Goal: Check status: Check status

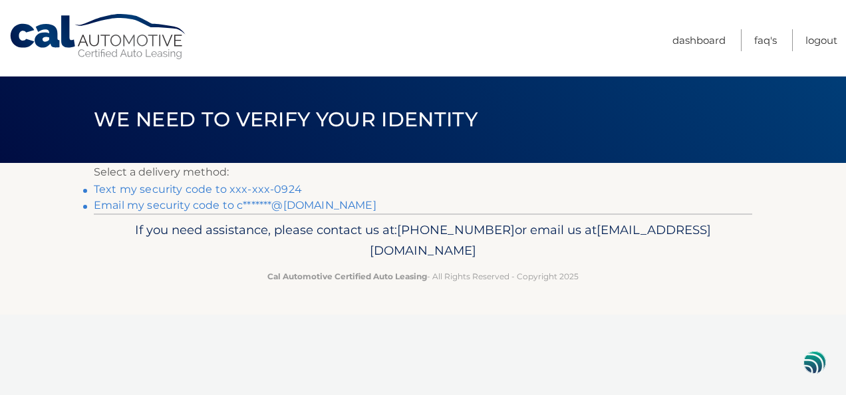
click at [194, 206] on link "Email my security code to c*******@yahoo.com" at bounding box center [235, 205] width 283 height 13
click at [198, 188] on link "Text my security code to xxx-xxx-0924" at bounding box center [198, 189] width 208 height 13
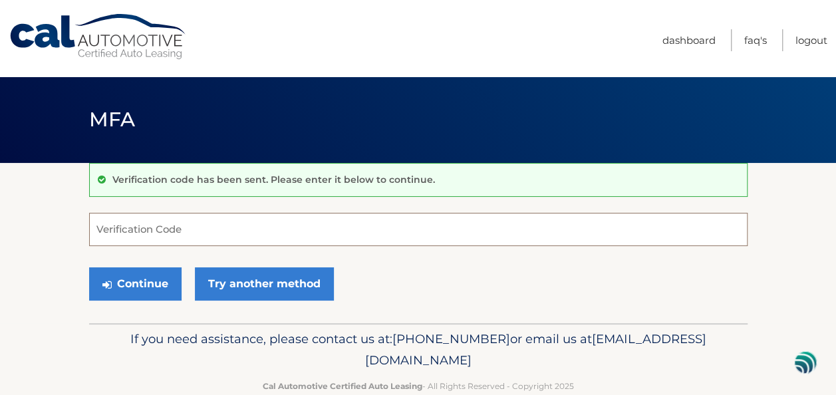
click at [128, 222] on input "Verification Code" at bounding box center [418, 229] width 658 height 33
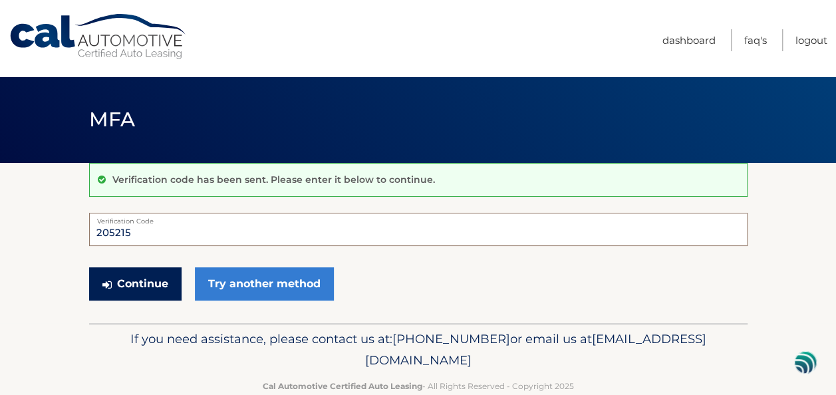
type input "205215"
click at [133, 279] on button "Continue" at bounding box center [135, 283] width 92 height 33
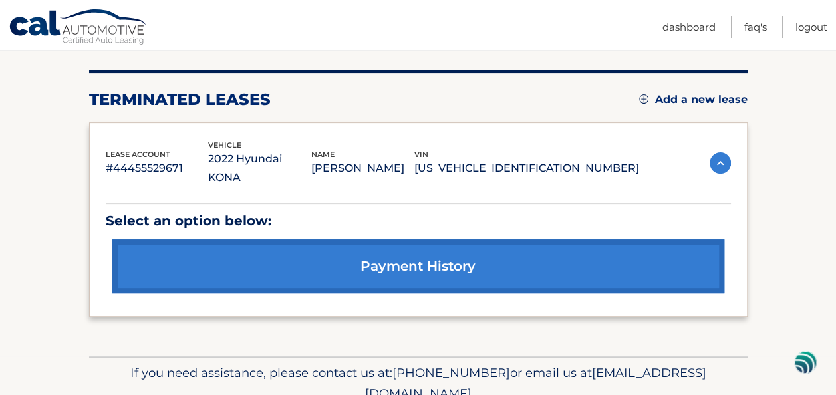
scroll to position [154, 0]
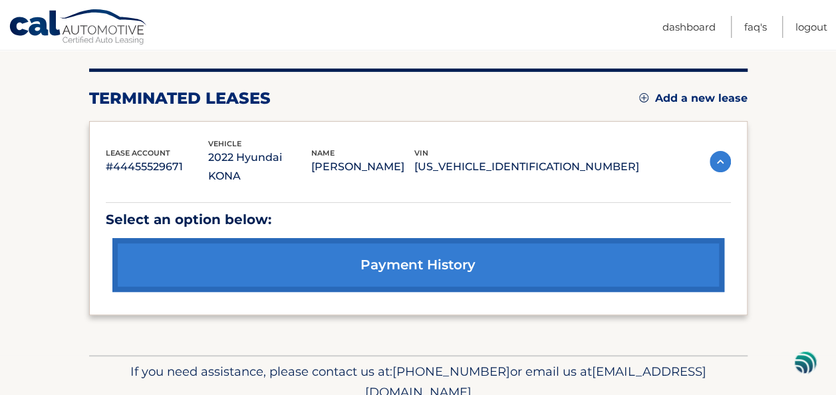
click at [437, 245] on link "payment history" at bounding box center [418, 265] width 612 height 54
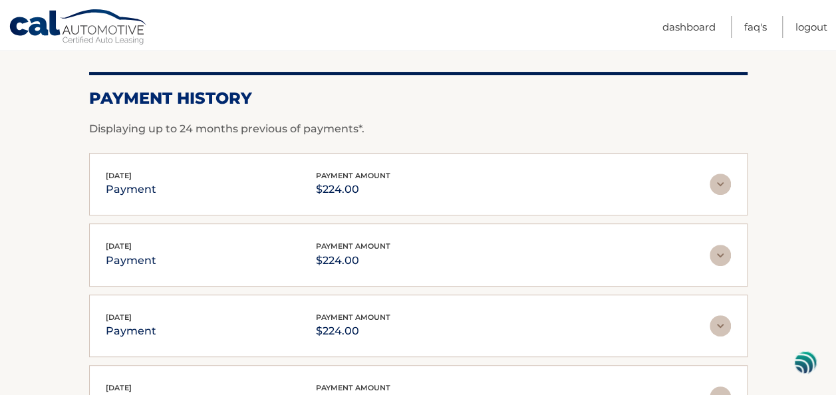
scroll to position [185, 0]
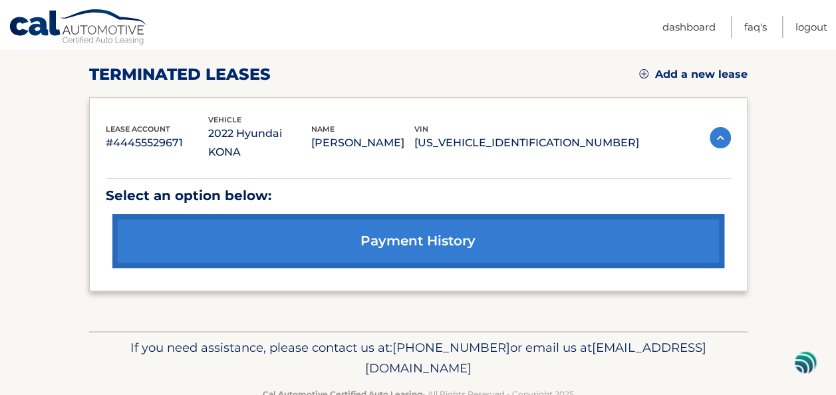
scroll to position [182, 0]
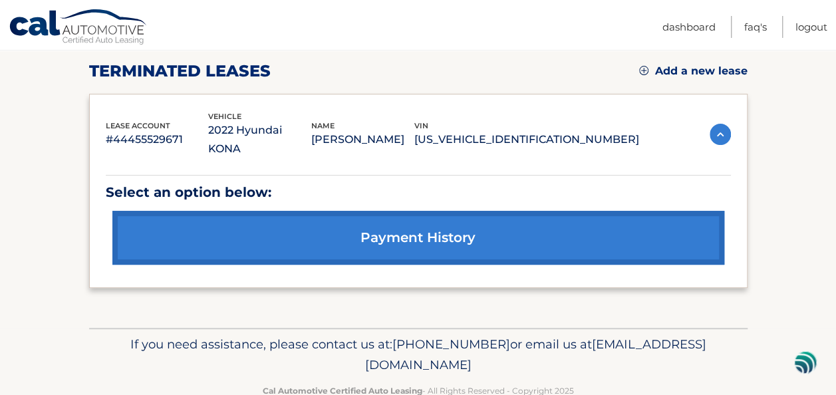
click at [443, 221] on link "payment history" at bounding box center [418, 238] width 612 height 54
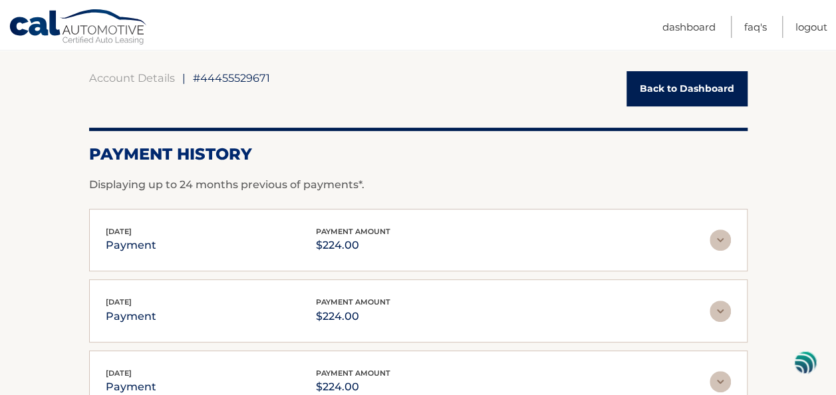
scroll to position [120, 0]
